Goal: Book appointment/travel/reservation

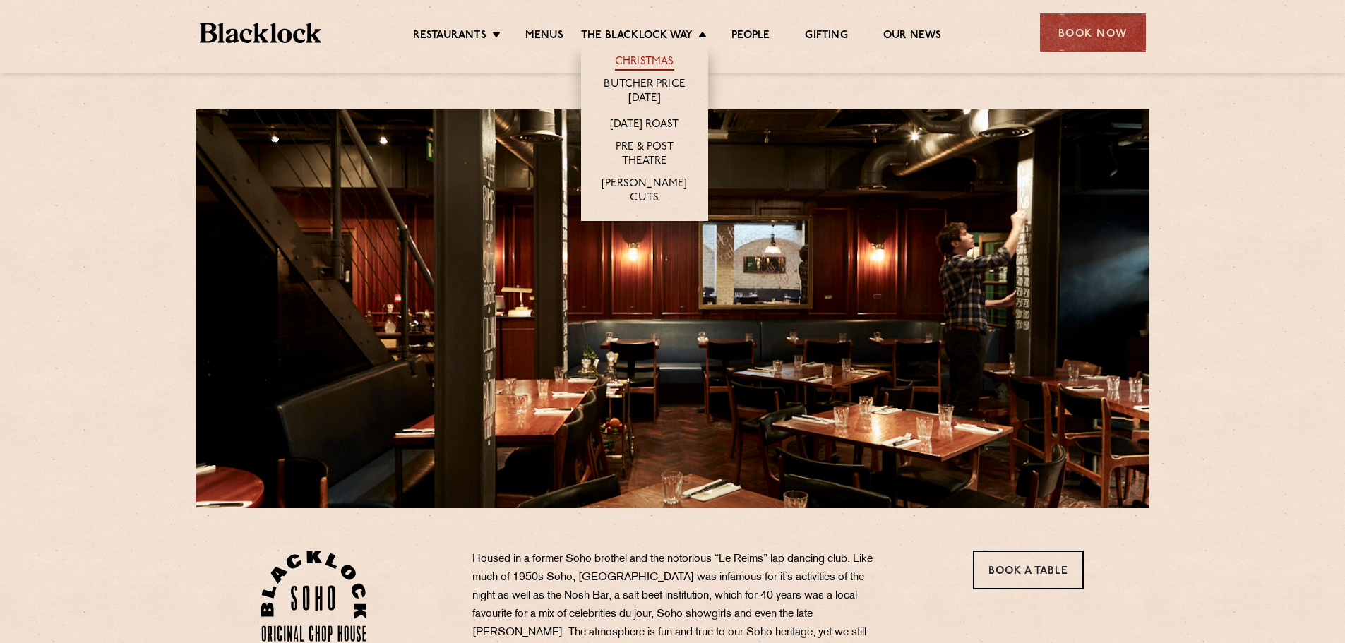
click at [660, 65] on link "Christmas" at bounding box center [644, 63] width 59 height 16
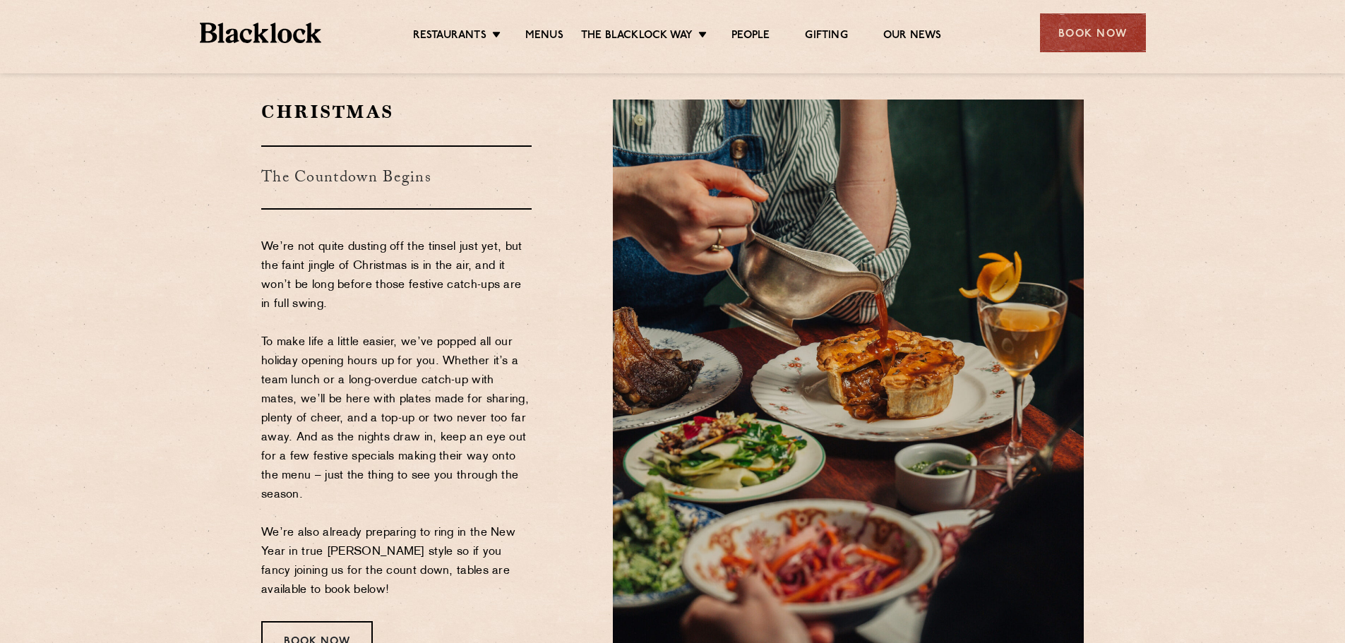
scroll to position [71, 0]
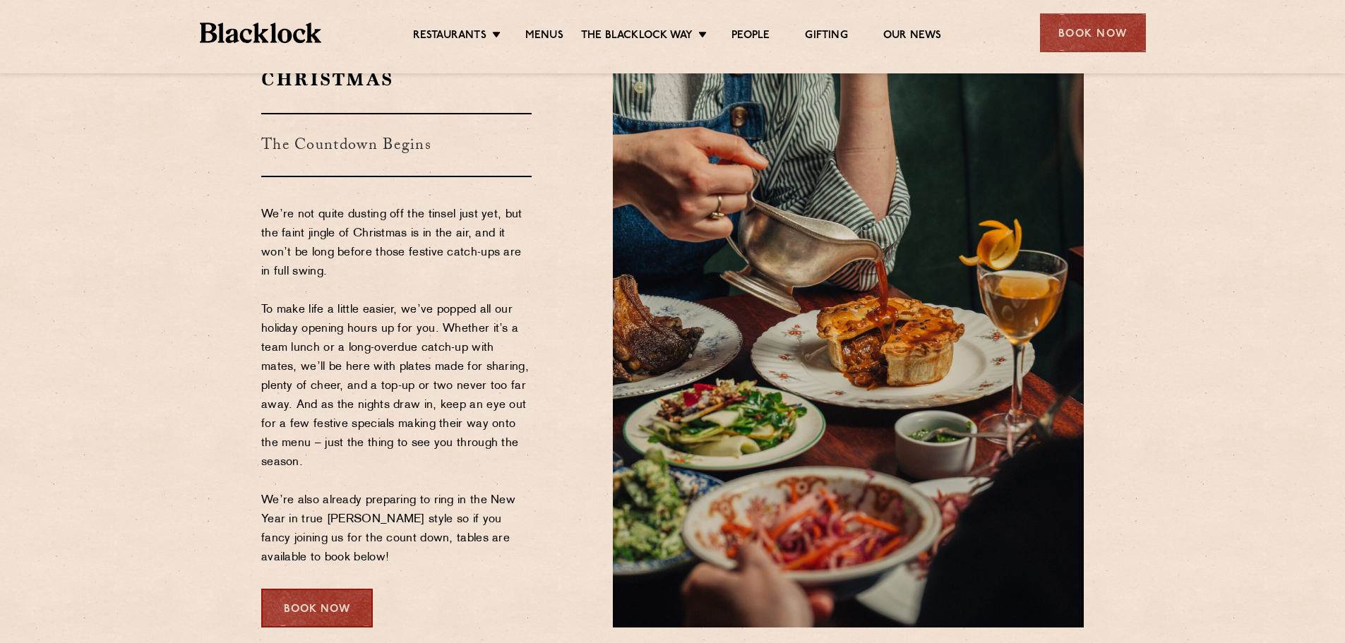
click at [341, 609] on div "Book Now" at bounding box center [317, 608] width 112 height 39
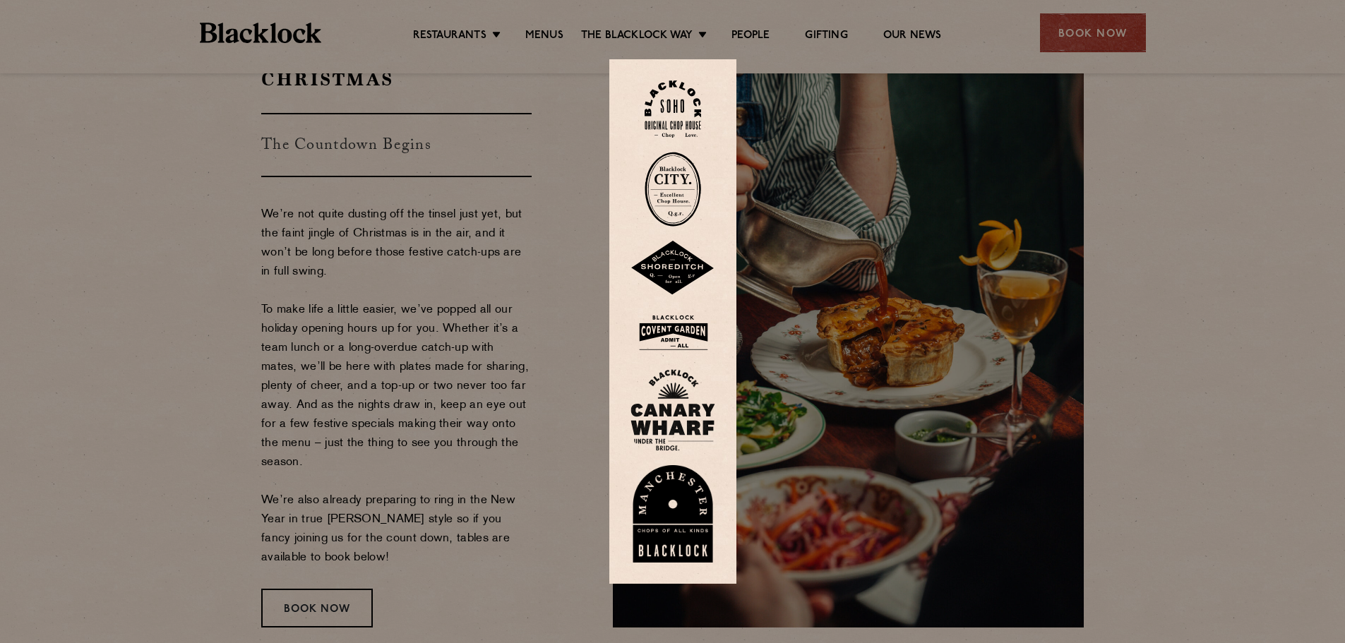
click at [690, 112] on img at bounding box center [673, 109] width 56 height 57
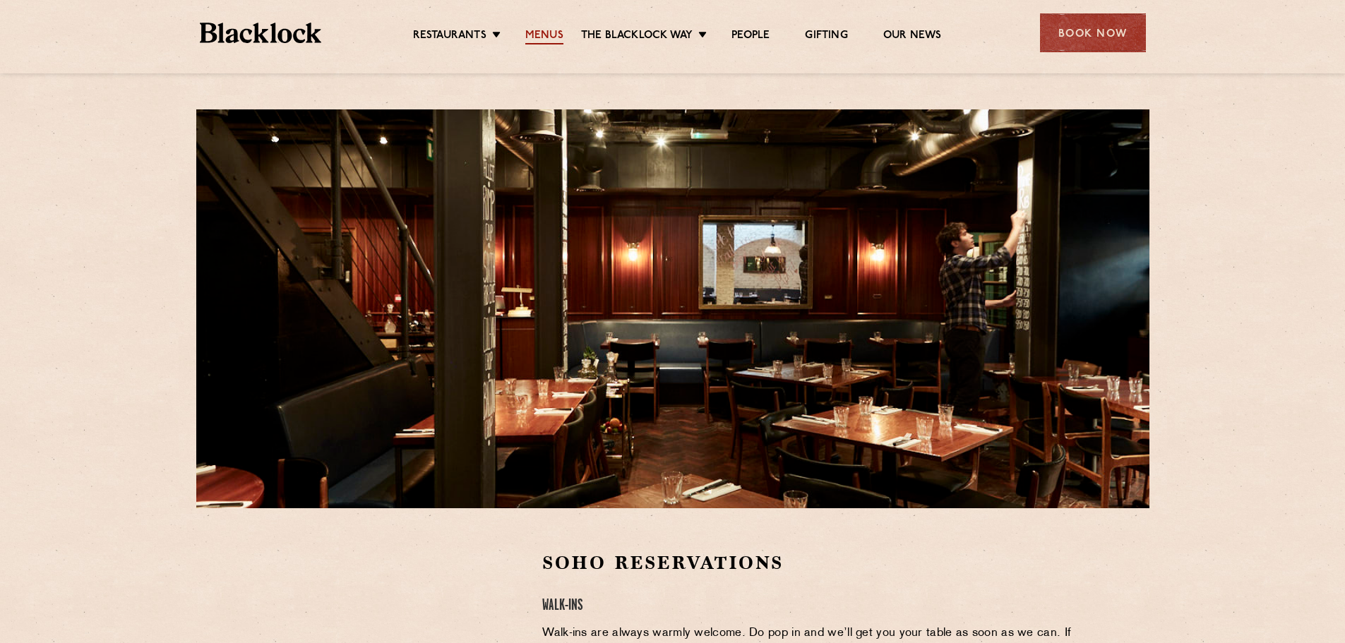
click at [559, 37] on link "Menus" at bounding box center [544, 37] width 38 height 16
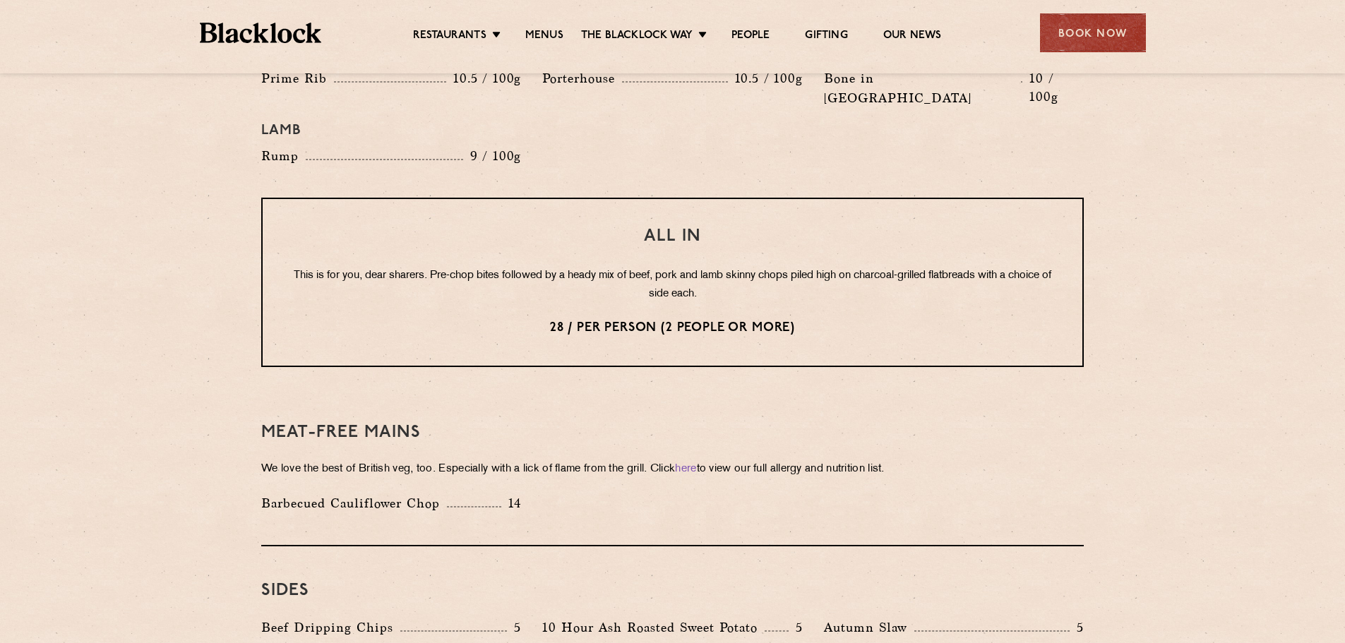
scroll to position [1624, 0]
